Goal: Task Accomplishment & Management: Manage account settings

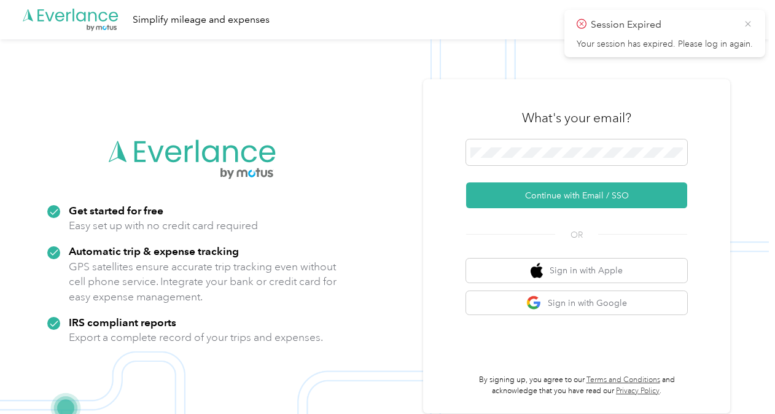
click at [748, 21] on icon at bounding box center [748, 23] width 10 height 11
click at [449, 149] on div "What's your email? Continue with Email / SSO OR Sign in with Apple Sign in with…" at bounding box center [576, 246] width 307 height 334
click at [694, 95] on div "What's your email? Continue with Email / SSO OR Sign in with Apple Sign in with…" at bounding box center [576, 246] width 307 height 334
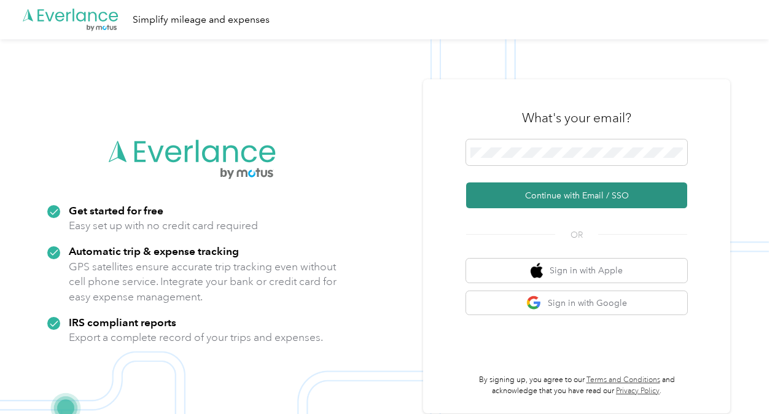
click at [502, 187] on button "Continue with Email / SSO" at bounding box center [576, 195] width 221 height 26
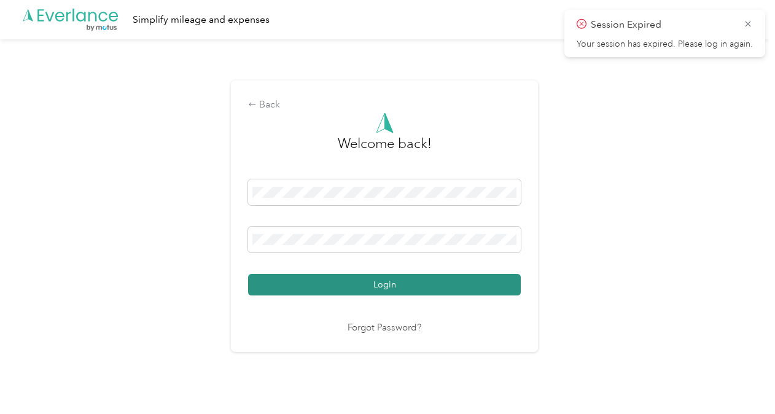
click at [414, 285] on button "Login" at bounding box center [384, 284] width 273 height 21
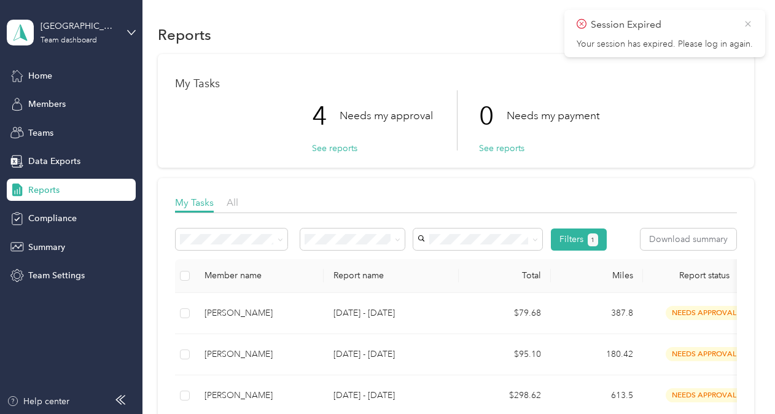
click at [749, 21] on icon at bounding box center [748, 23] width 10 height 11
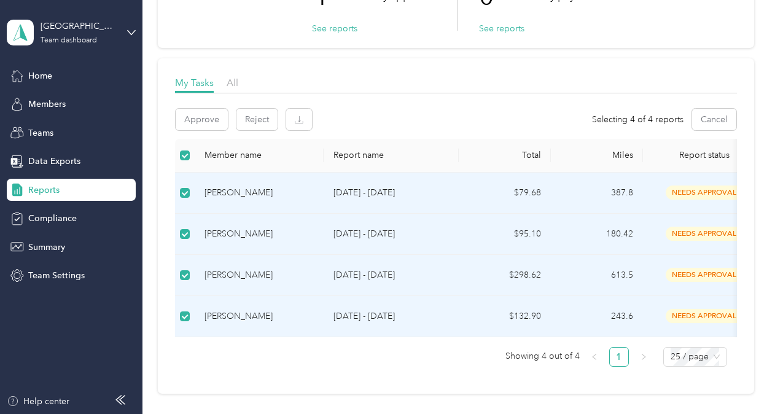
scroll to position [114, 0]
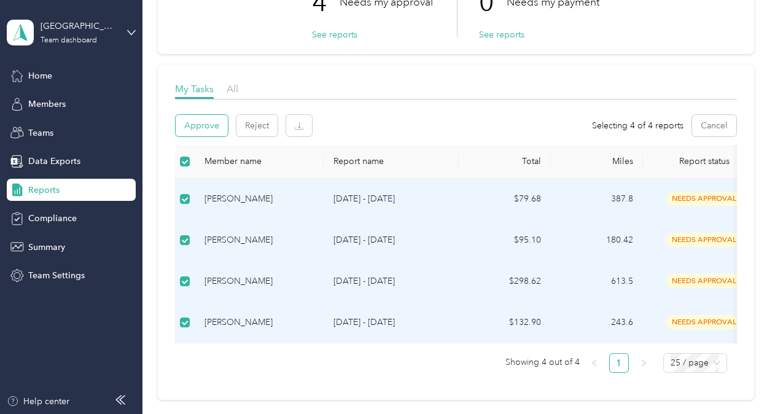
click at [192, 126] on button "Approve" at bounding box center [202, 125] width 52 height 21
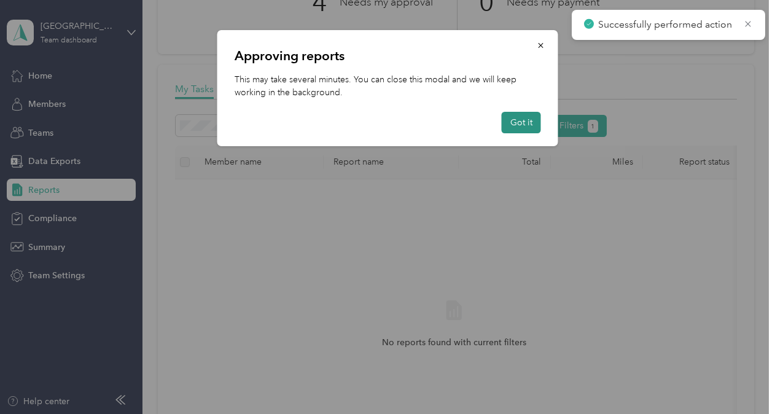
click at [521, 118] on button "Got it" at bounding box center [521, 122] width 39 height 21
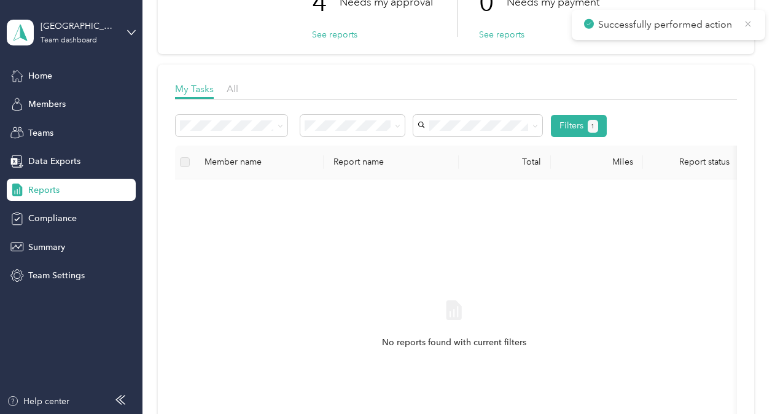
click at [748, 26] on icon at bounding box center [748, 23] width 10 height 11
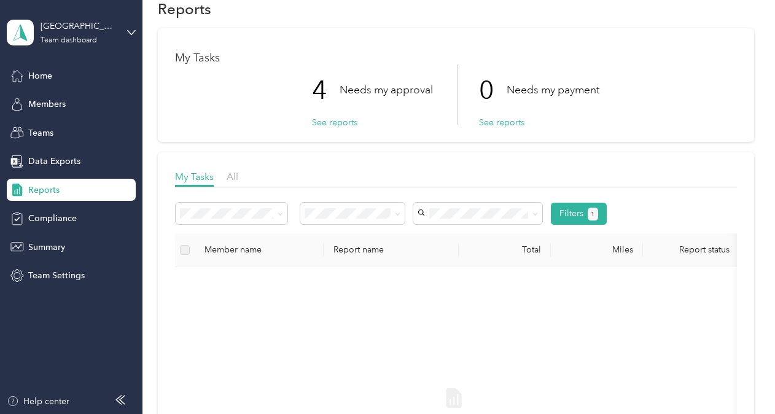
scroll to position [0, 0]
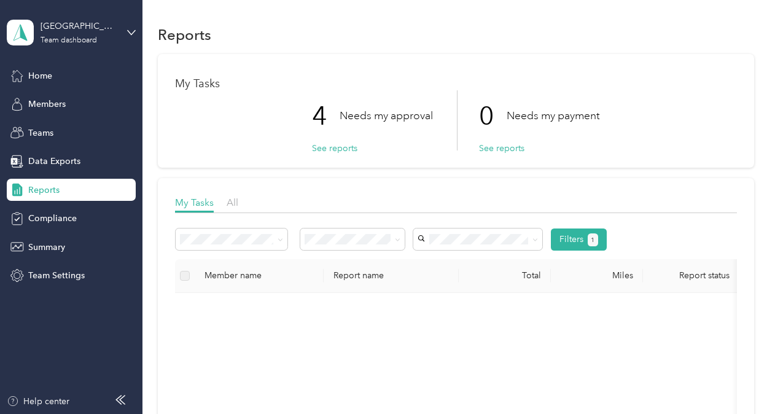
click at [335, 114] on p "4" at bounding box center [326, 116] width 28 height 52
click at [313, 149] on button "See reports" at bounding box center [334, 148] width 45 height 13
click at [34, 72] on span "Home" at bounding box center [40, 75] width 24 height 13
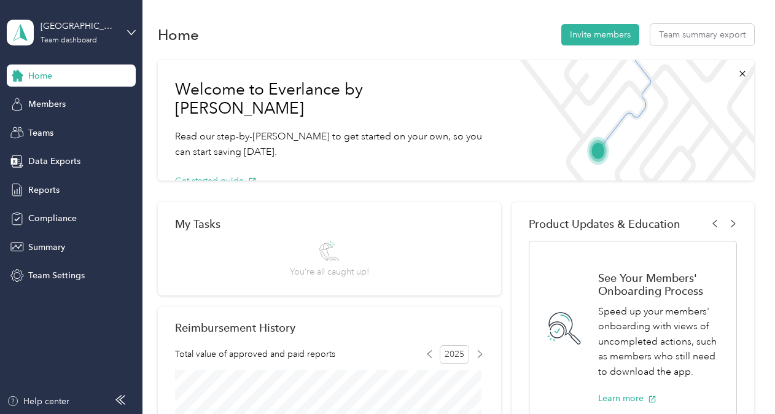
click at [33, 74] on span "Home" at bounding box center [40, 75] width 24 height 13
click at [52, 36] on div "Springfield Team dashboard" at bounding box center [79, 32] width 77 height 25
click at [49, 126] on div "Personal dashboard" at bounding box center [56, 128] width 77 height 13
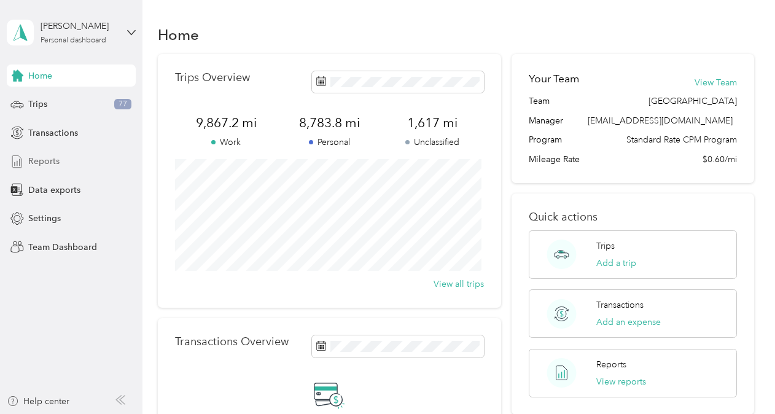
click at [27, 162] on div "Reports" at bounding box center [71, 161] width 129 height 22
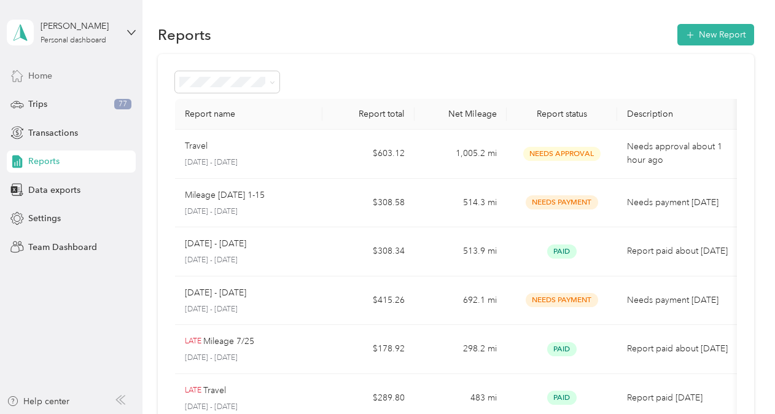
click at [32, 71] on span "Home" at bounding box center [40, 75] width 24 height 13
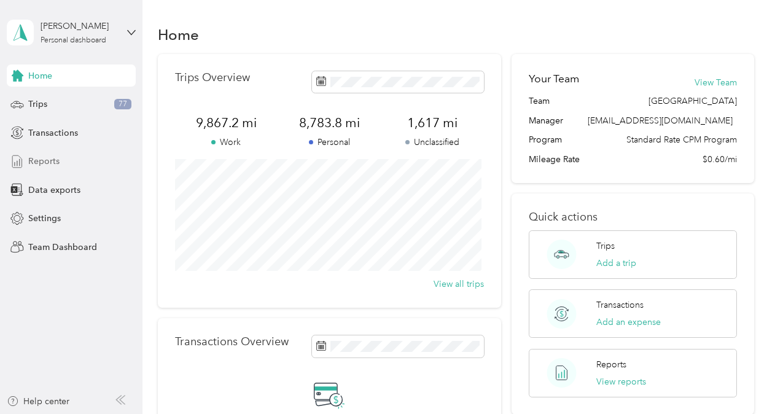
click at [37, 160] on span "Reports" at bounding box center [43, 161] width 31 height 13
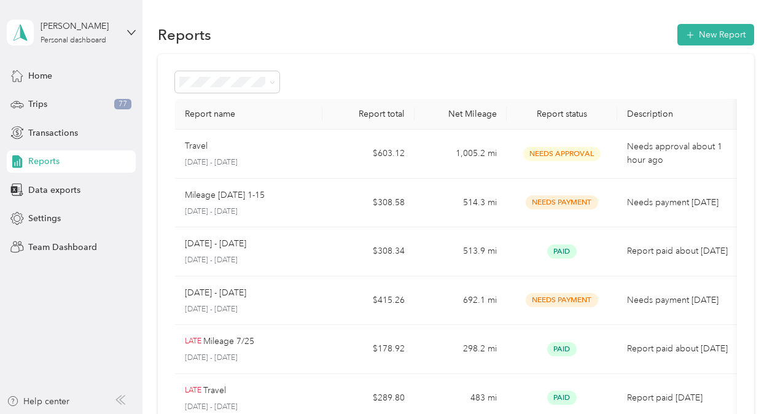
click at [37, 160] on span "Reports" at bounding box center [43, 161] width 31 height 13
click at [35, 79] on span "Home" at bounding box center [40, 75] width 24 height 13
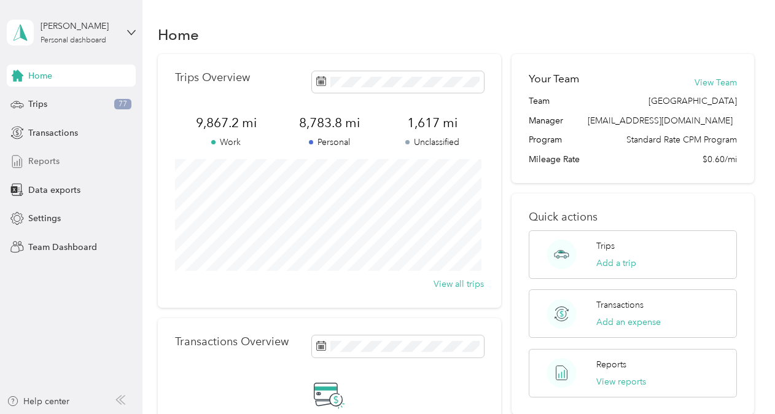
click at [32, 160] on span "Reports" at bounding box center [43, 161] width 31 height 13
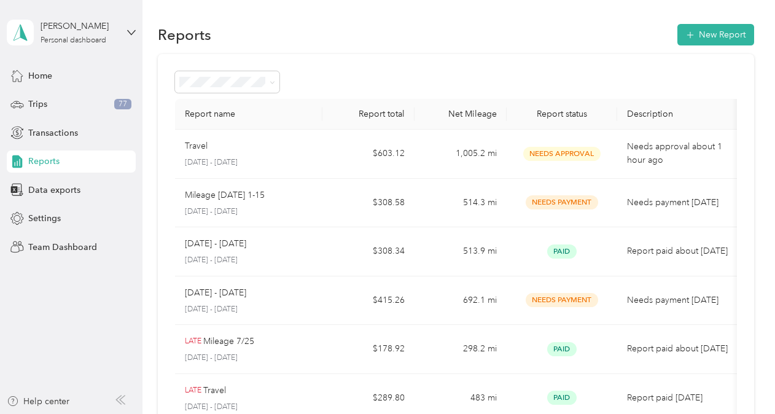
click at [38, 157] on span "Reports" at bounding box center [43, 161] width 31 height 13
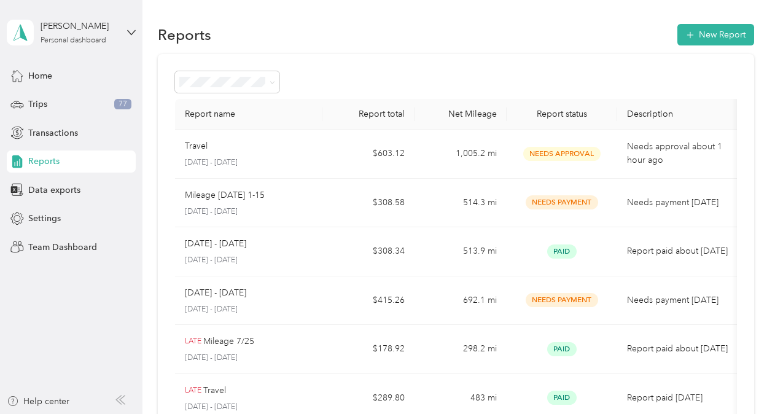
click at [38, 157] on span "Reports" at bounding box center [43, 161] width 31 height 13
click at [86, 160] on div "Reports" at bounding box center [71, 161] width 129 height 22
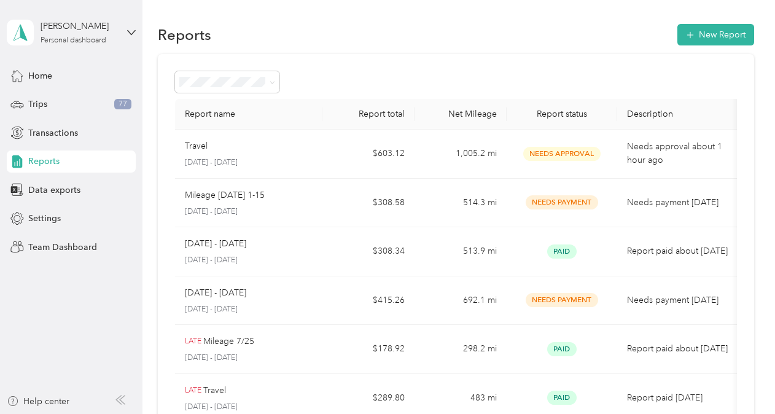
click at [86, 160] on div "Reports" at bounding box center [71, 161] width 129 height 22
click at [53, 30] on div "[PERSON_NAME]" at bounding box center [79, 26] width 77 height 13
click at [52, 107] on div "Team dashboard" at bounding box center [135, 100] width 241 height 21
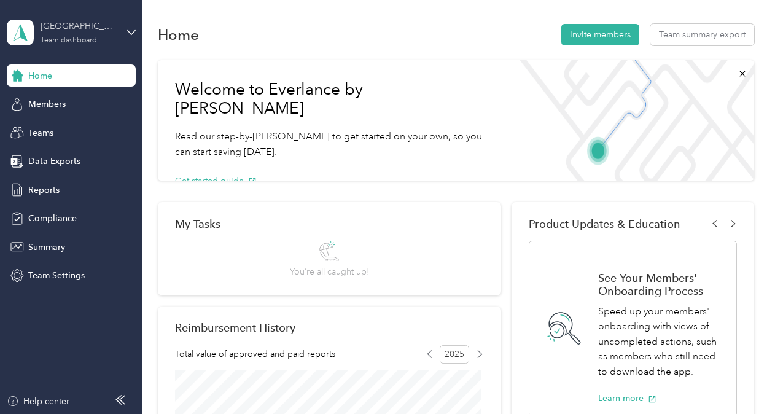
click at [63, 29] on div "Springfield" at bounding box center [79, 26] width 77 height 13
click at [61, 126] on div "Personal dashboard" at bounding box center [56, 128] width 77 height 13
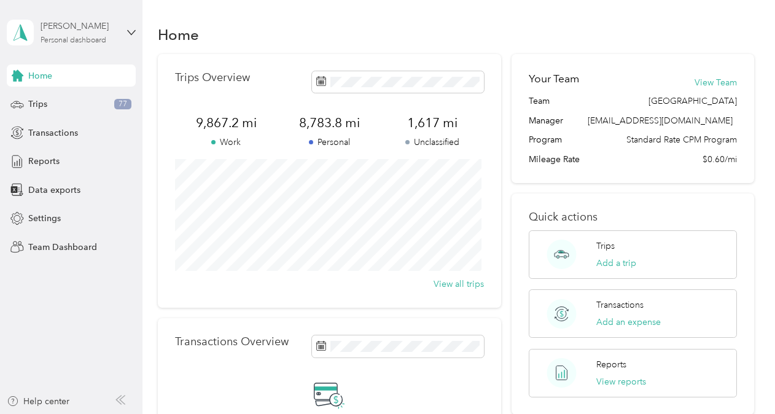
click at [71, 37] on div "Personal dashboard" at bounding box center [74, 40] width 66 height 7
click at [61, 106] on div "Team dashboard" at bounding box center [135, 100] width 241 height 21
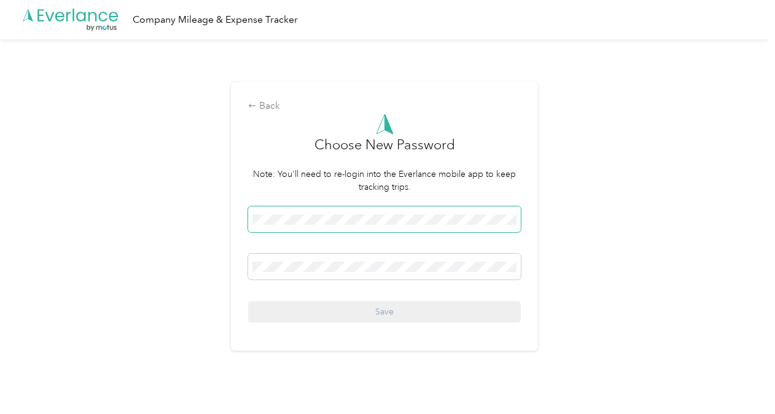
click at [307, 210] on span at bounding box center [384, 219] width 273 height 26
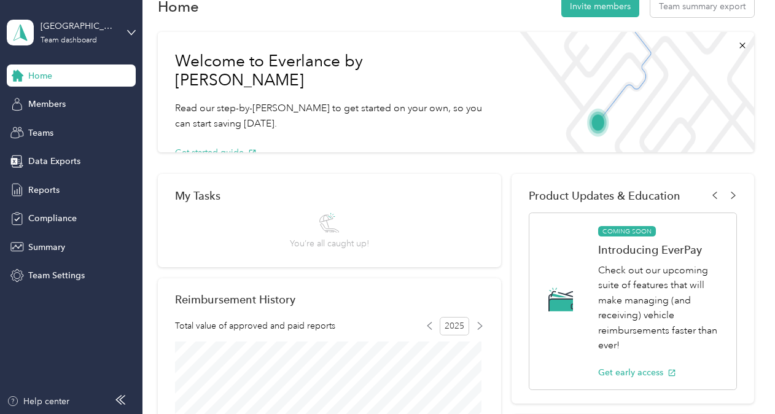
scroll to position [49, 0]
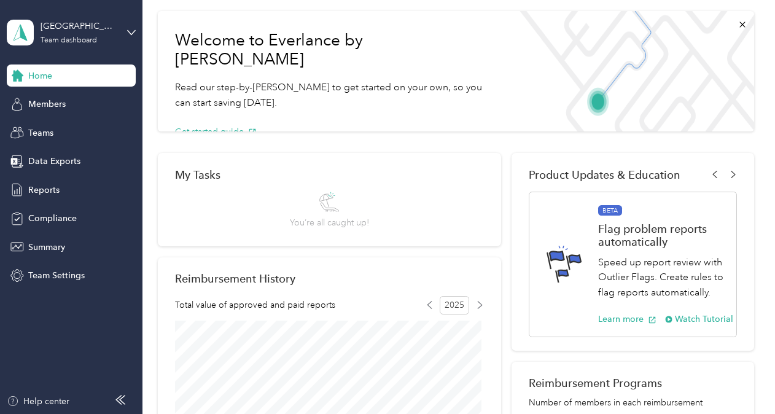
click at [43, 74] on span "Home" at bounding box center [40, 75] width 24 height 13
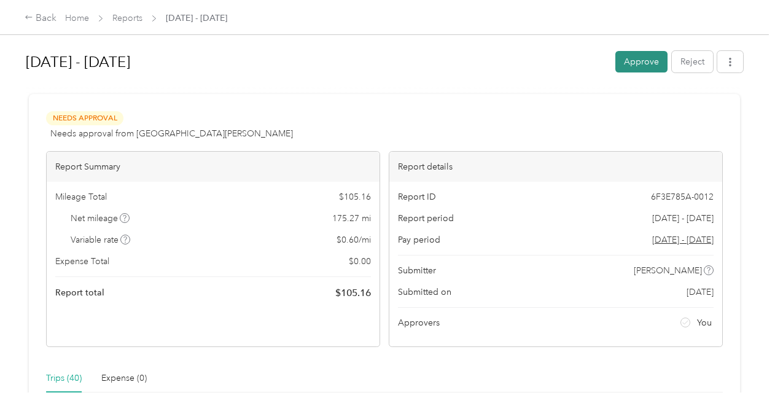
click at [629, 60] on button "Approve" at bounding box center [641, 61] width 52 height 21
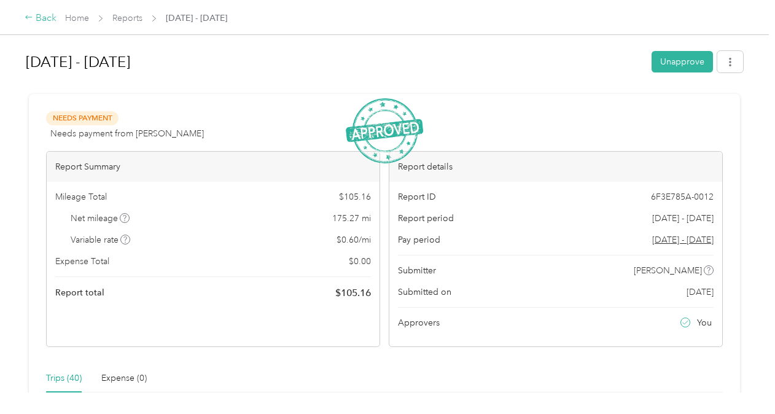
click at [36, 18] on div "Back" at bounding box center [41, 18] width 32 height 15
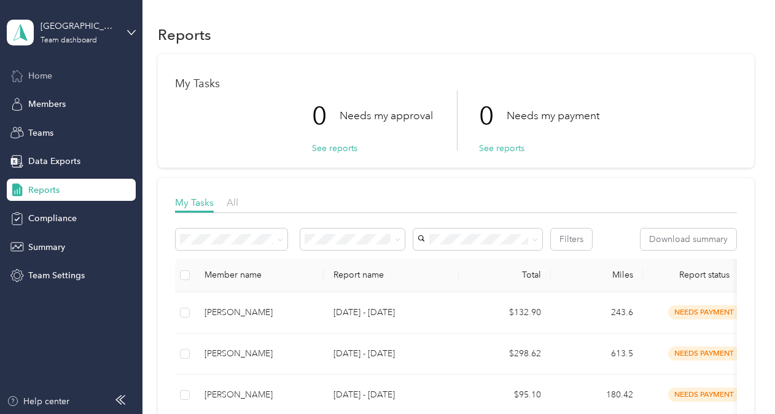
click at [42, 75] on span "Home" at bounding box center [40, 75] width 24 height 13
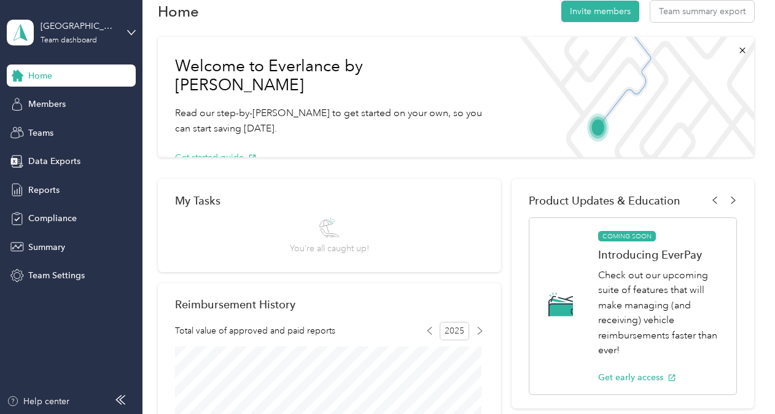
scroll to position [25, 0]
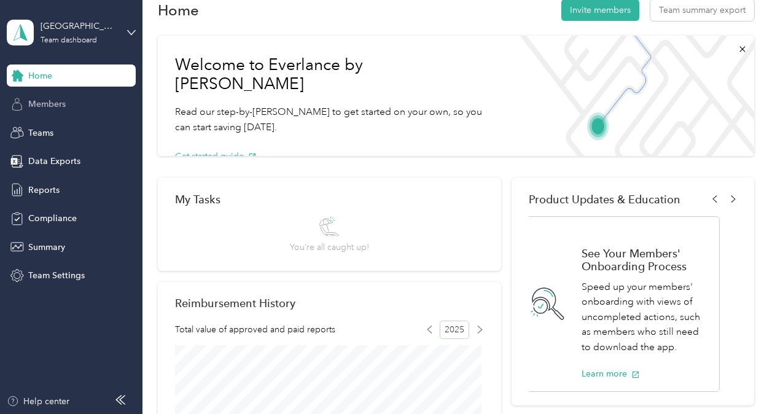
click at [34, 106] on span "Members" at bounding box center [46, 104] width 37 height 13
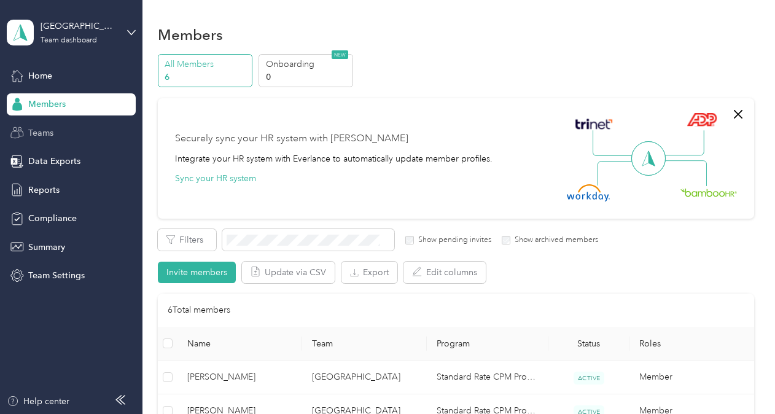
click at [29, 136] on span "Teams" at bounding box center [40, 132] width 25 height 13
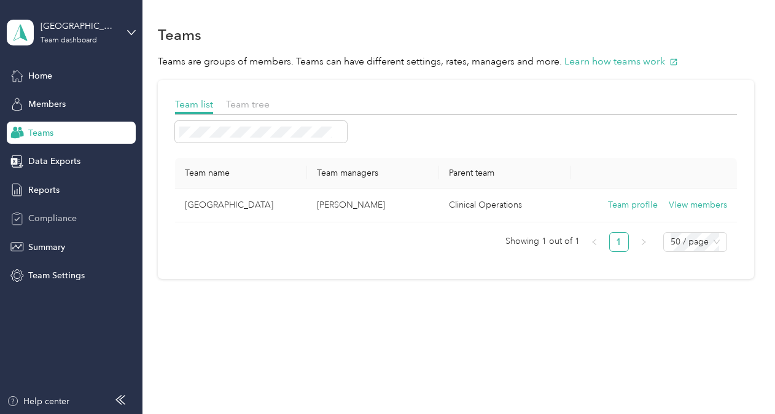
click at [39, 220] on span "Compliance" at bounding box center [52, 218] width 48 height 13
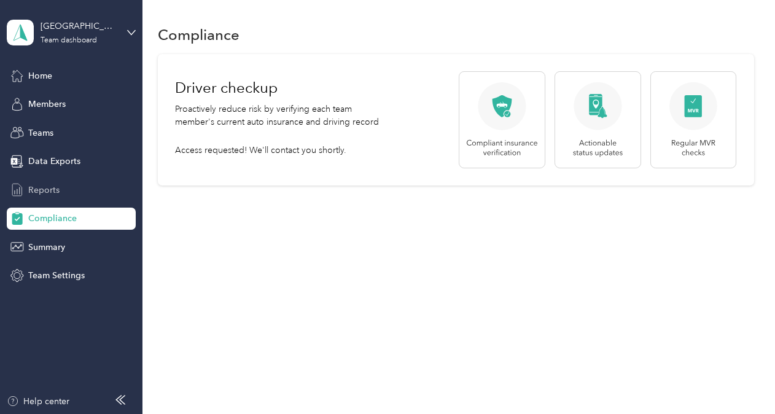
click at [44, 188] on span "Reports" at bounding box center [43, 190] width 31 height 13
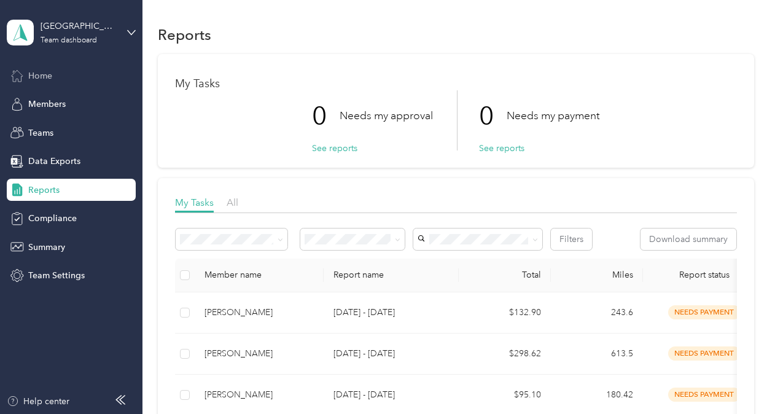
click at [33, 79] on span "Home" at bounding box center [40, 75] width 24 height 13
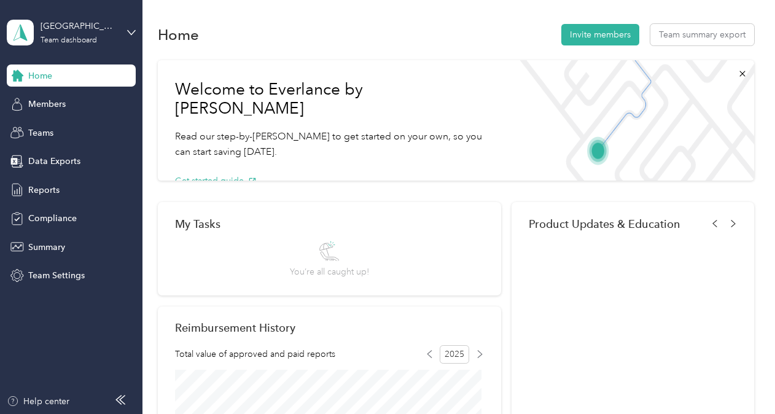
click at [33, 79] on span "Home" at bounding box center [40, 75] width 24 height 13
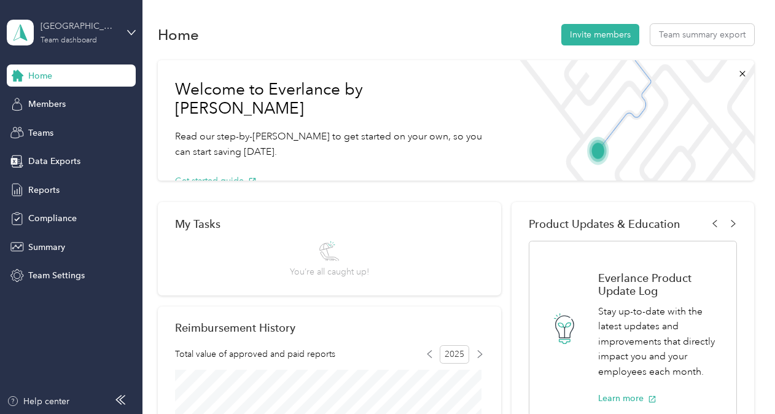
click at [101, 27] on div "Springfield" at bounding box center [79, 26] width 77 height 13
click at [55, 125] on div "Personal dashboard" at bounding box center [56, 128] width 77 height 13
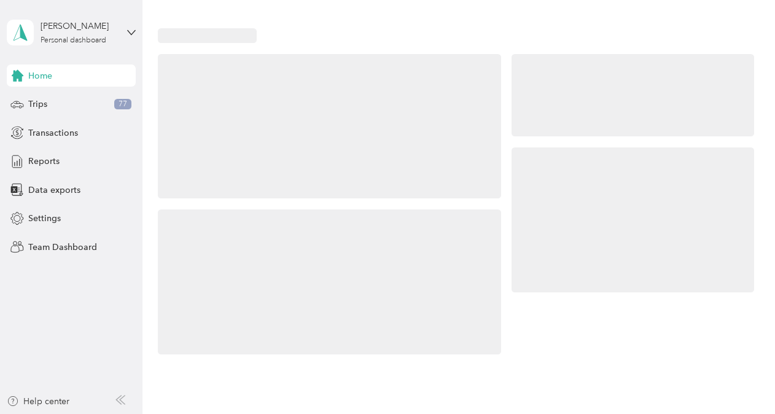
click at [55, 125] on div "Personal dashboard" at bounding box center [56, 121] width 77 height 13
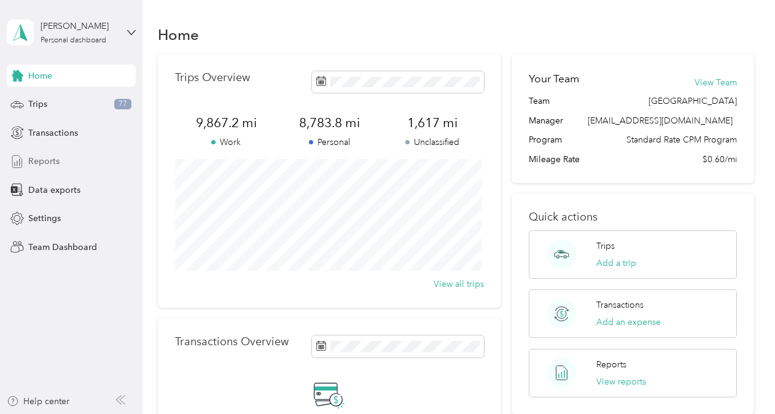
click at [38, 160] on span "Reports" at bounding box center [43, 161] width 31 height 13
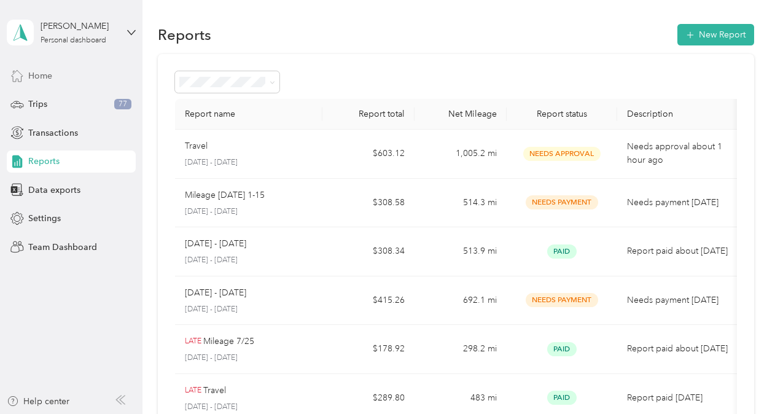
click at [36, 69] on span "Home" at bounding box center [40, 75] width 24 height 13
